Goal: Navigation & Orientation: Find specific page/section

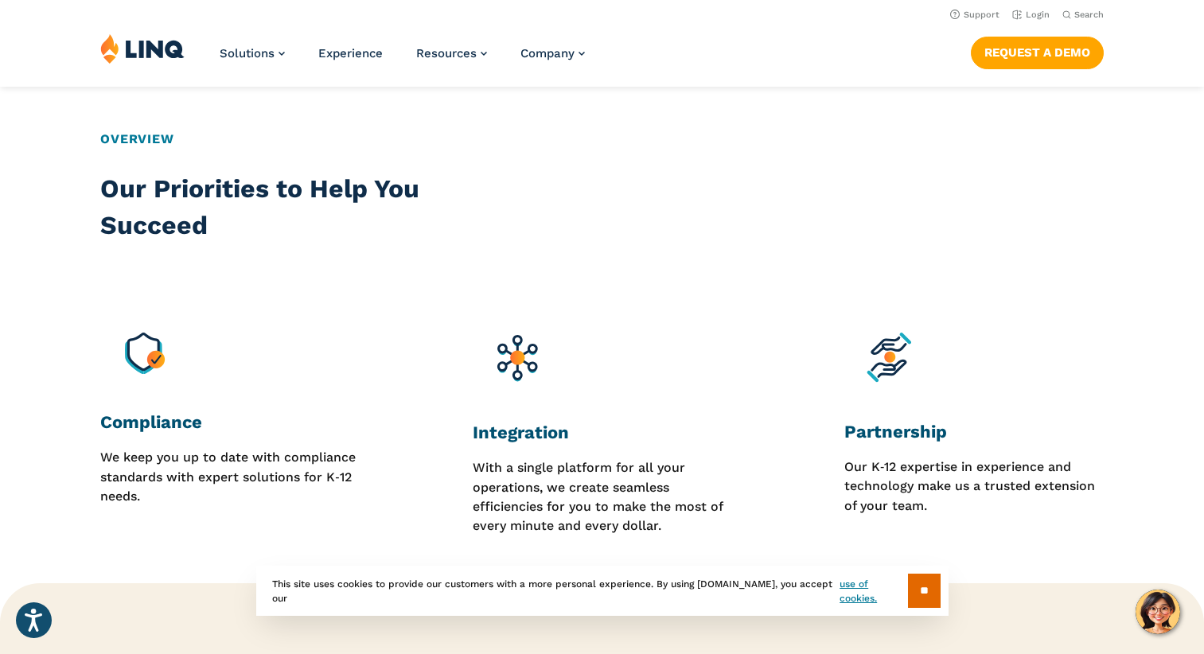
scroll to position [796, 0]
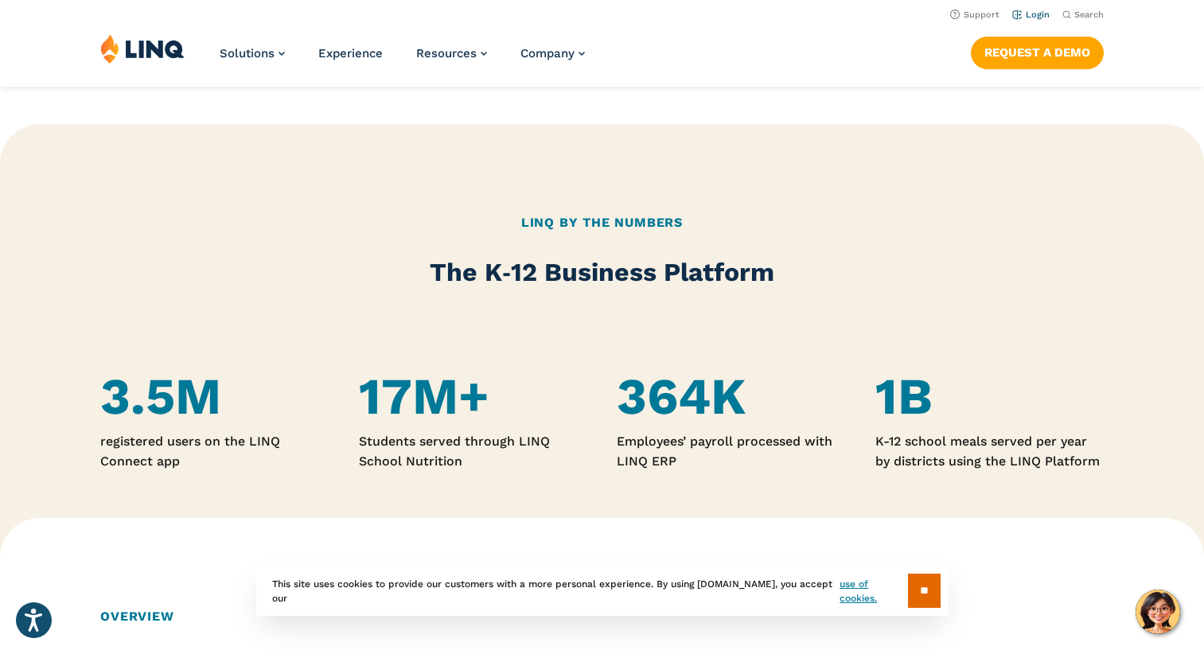
click at [1036, 14] on link "Login" at bounding box center [1031, 15] width 37 height 10
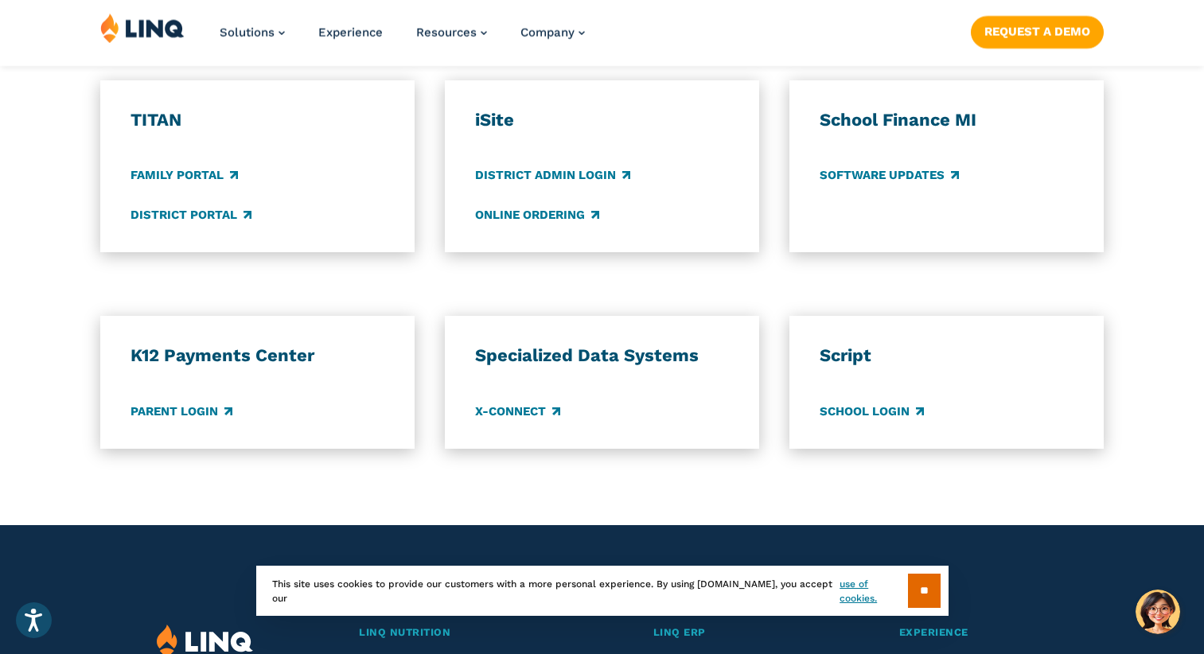
scroll to position [1433, 0]
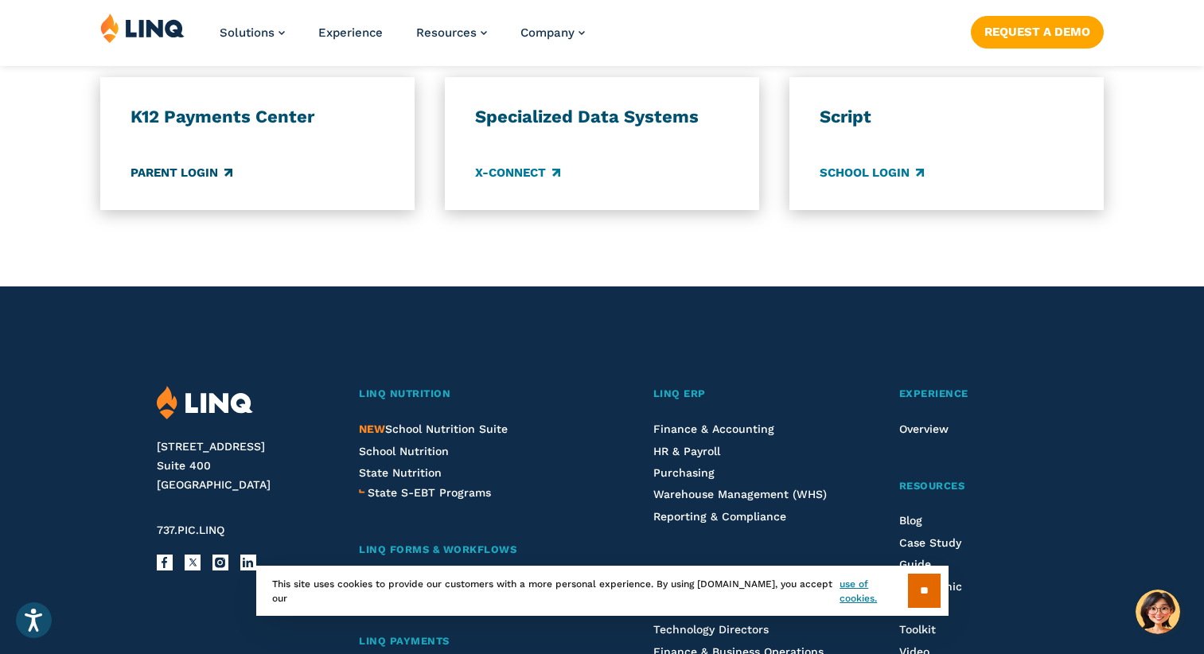
click at [185, 170] on link "Parent Login" at bounding box center [182, 173] width 102 height 18
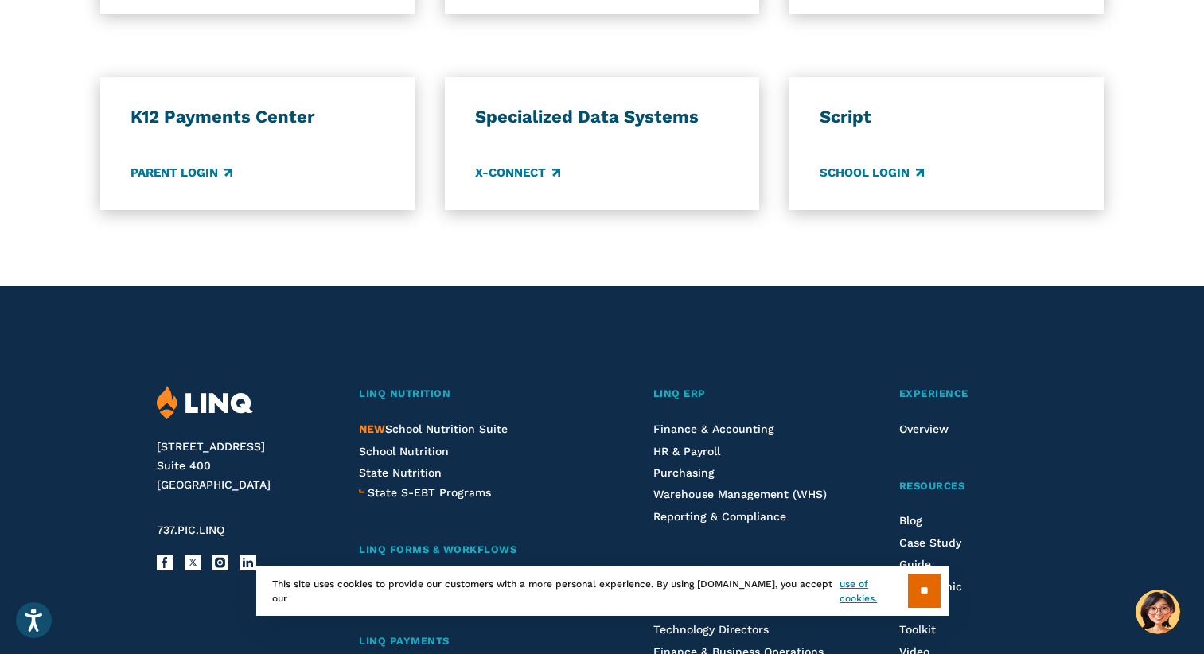
scroll to position [1433, 0]
click at [887, 174] on link "School Login" at bounding box center [872, 173] width 104 height 18
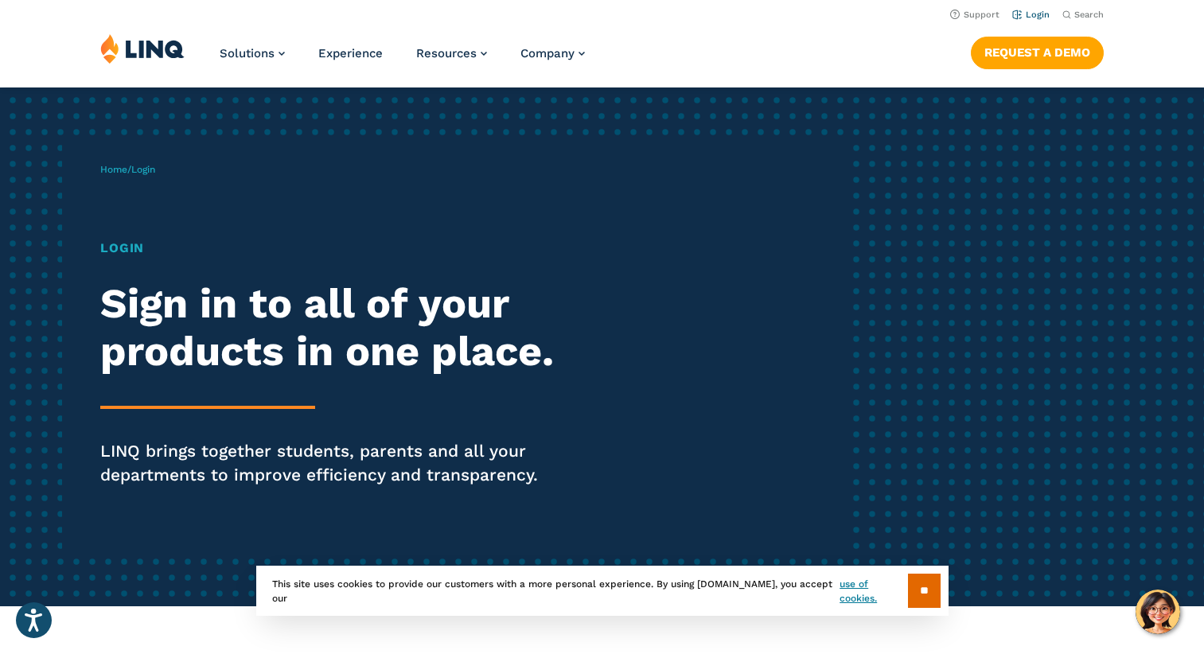
click at [1030, 10] on link "Login" at bounding box center [1031, 15] width 37 height 10
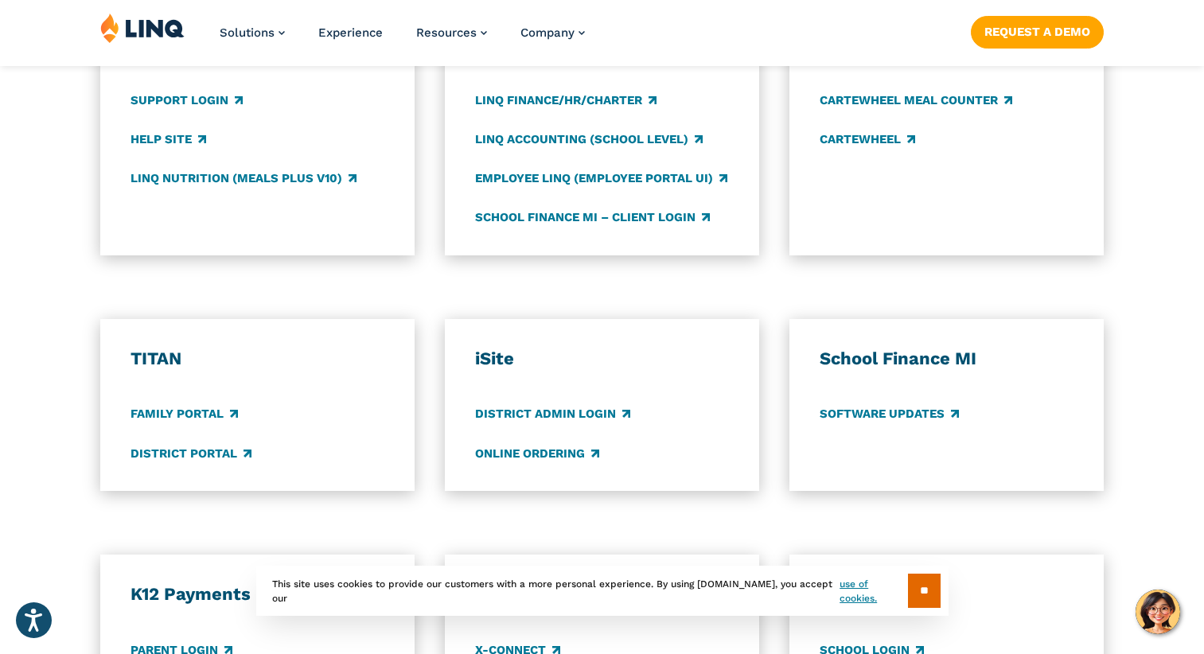
scroll to position [1353, 0]
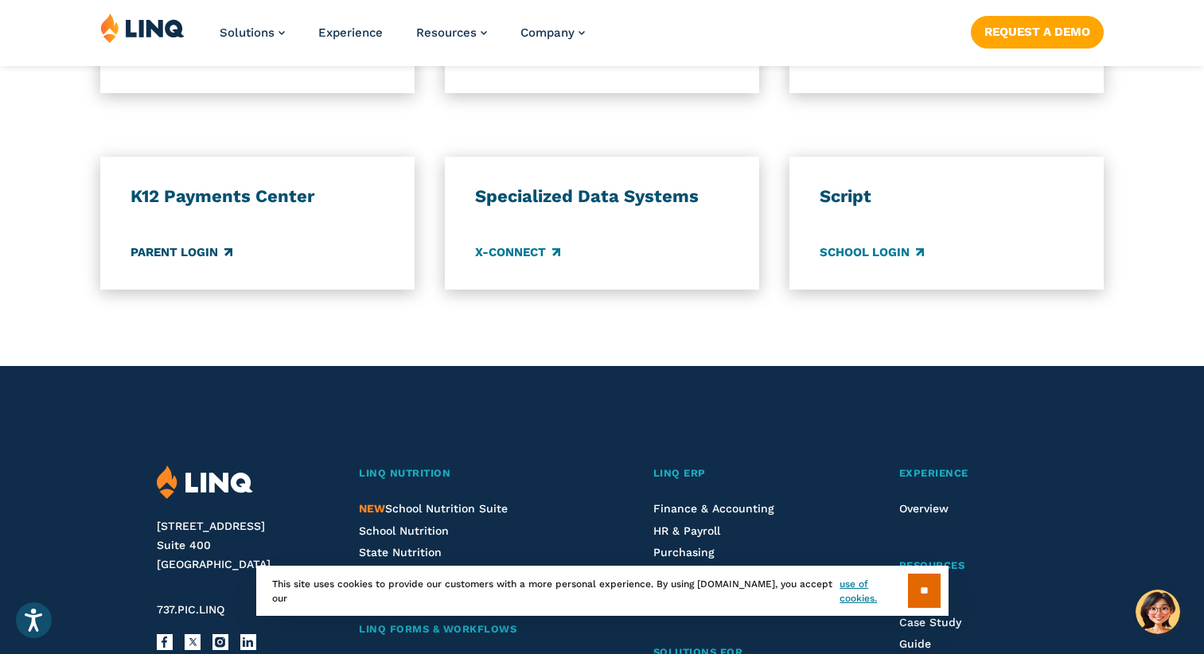
click at [173, 249] on link "Parent Login" at bounding box center [182, 253] width 102 height 18
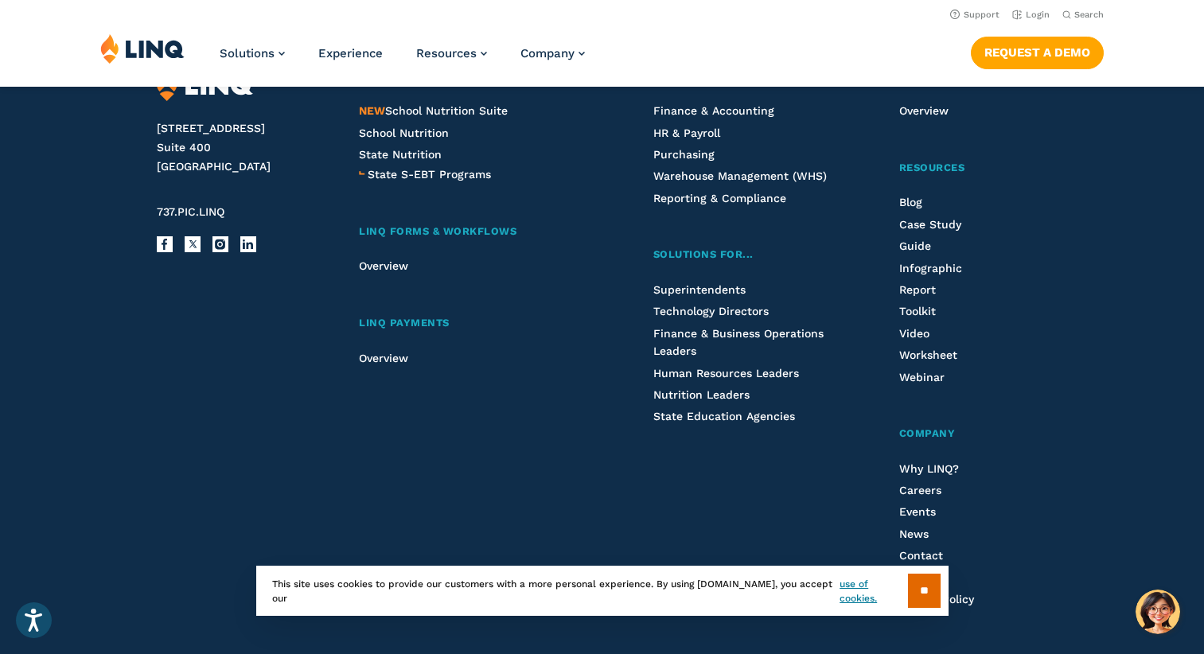
scroll to position [1353, 0]
